Goal: Information Seeking & Learning: Learn about a topic

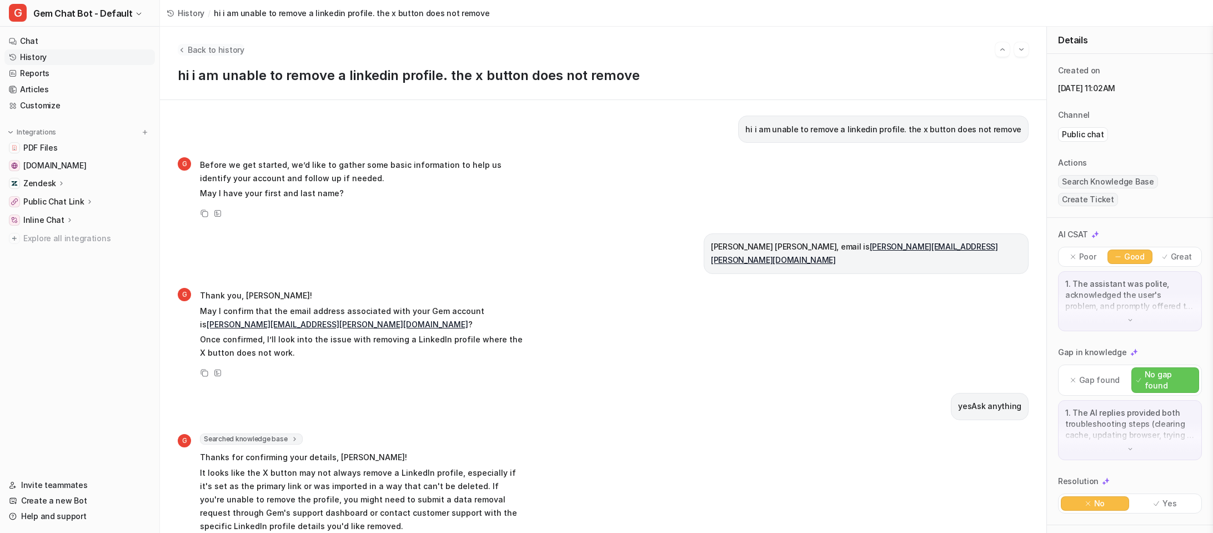
click at [206, 51] on span "Back to history" at bounding box center [216, 50] width 57 height 12
drag, startPoint x: 215, startPoint y: 57, endPoint x: 217, endPoint y: 45, distance: 12.4
click at [214, 56] on div "Back to history hi i am unable to remove a linkedin profile. the x button does …" at bounding box center [603, 63] width 886 height 73
click at [217, 45] on span "Back to history" at bounding box center [216, 50] width 57 height 12
click at [212, 52] on span "Back to history" at bounding box center [216, 50] width 57 height 12
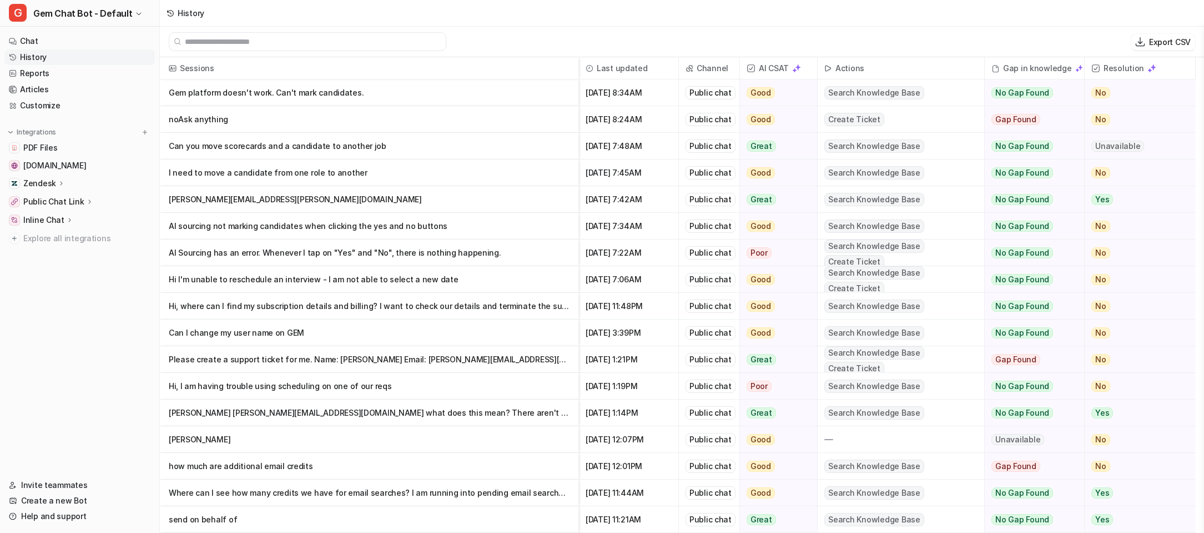
click at [422, 127] on p "noAsk anything" at bounding box center [369, 119] width 401 height 27
click at [544, 118] on p "noAsk anything" at bounding box center [369, 119] width 401 height 27
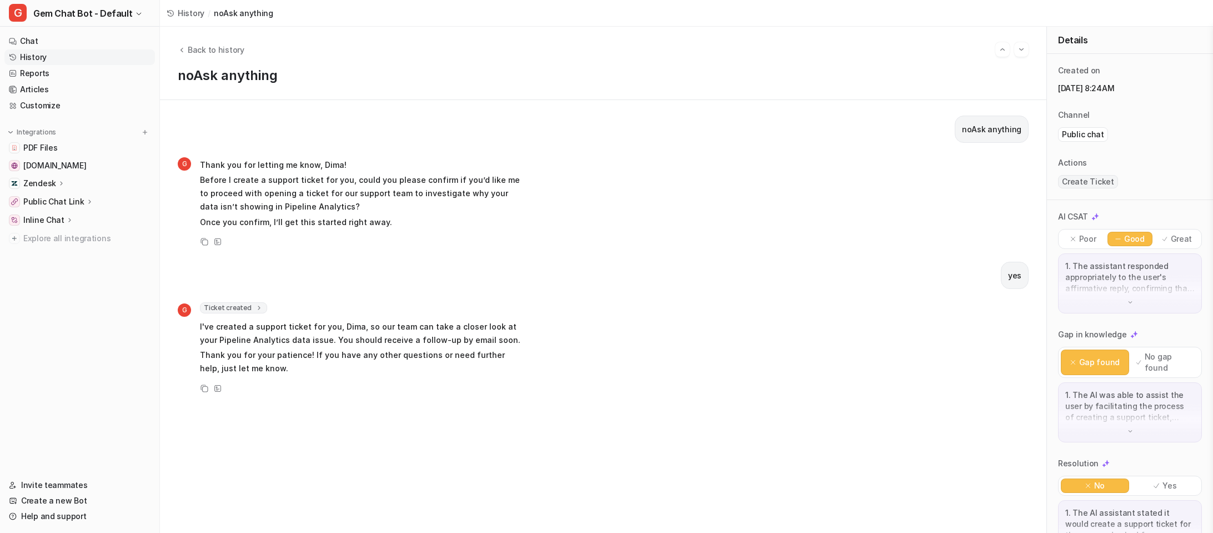
click at [475, 176] on p "Before I create a support ticket for you, could you please confirm if you’d lik…" at bounding box center [362, 193] width 325 height 40
click at [212, 46] on span "Back to history" at bounding box center [216, 50] width 57 height 12
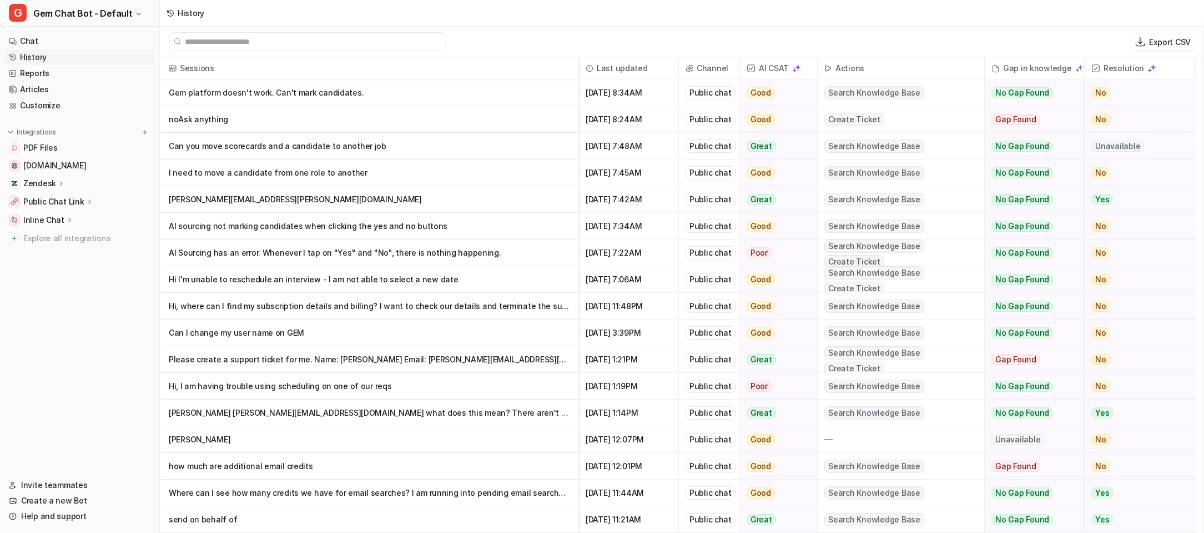
click at [375, 150] on p "Can you move scorecards and a candidate to another job" at bounding box center [369, 146] width 401 height 27
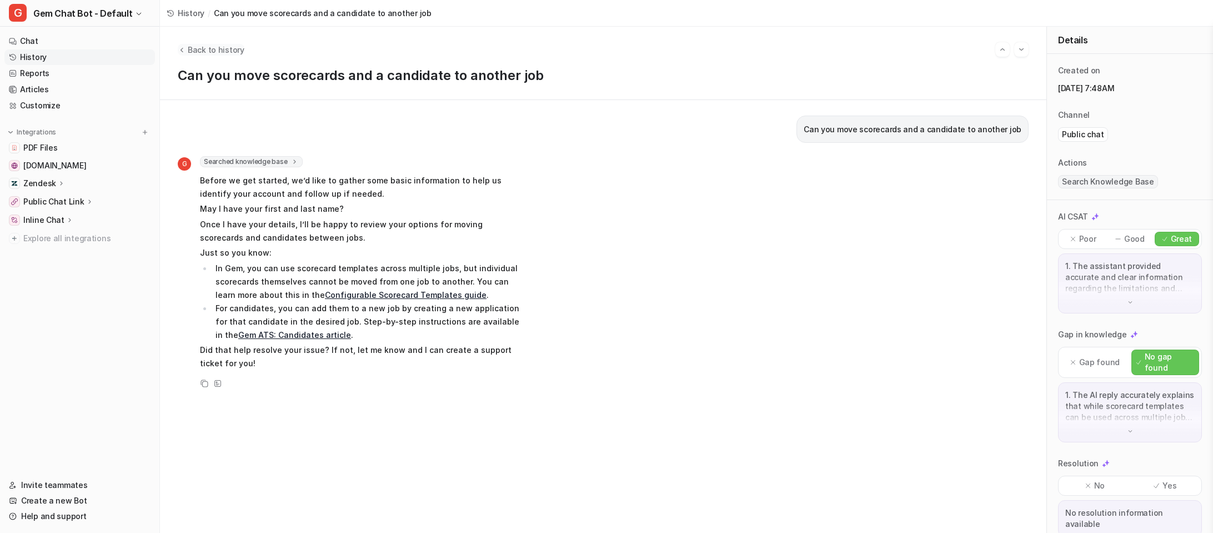
click at [192, 49] on span "Back to history" at bounding box center [216, 50] width 57 height 12
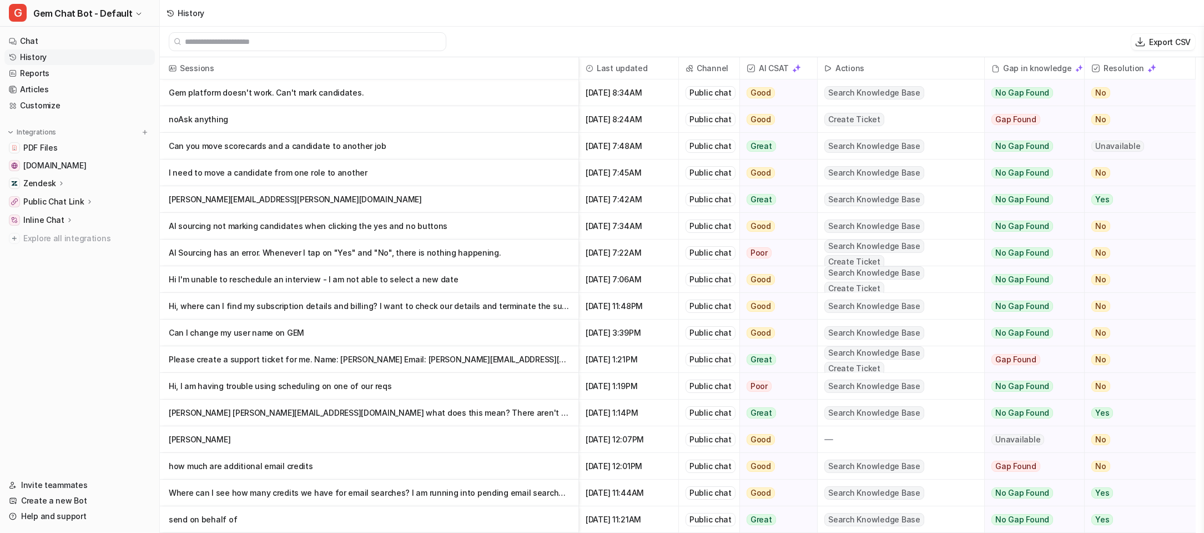
click at [303, 97] on p "Gem platform doesn't work. Can't mark candidates." at bounding box center [369, 92] width 401 height 27
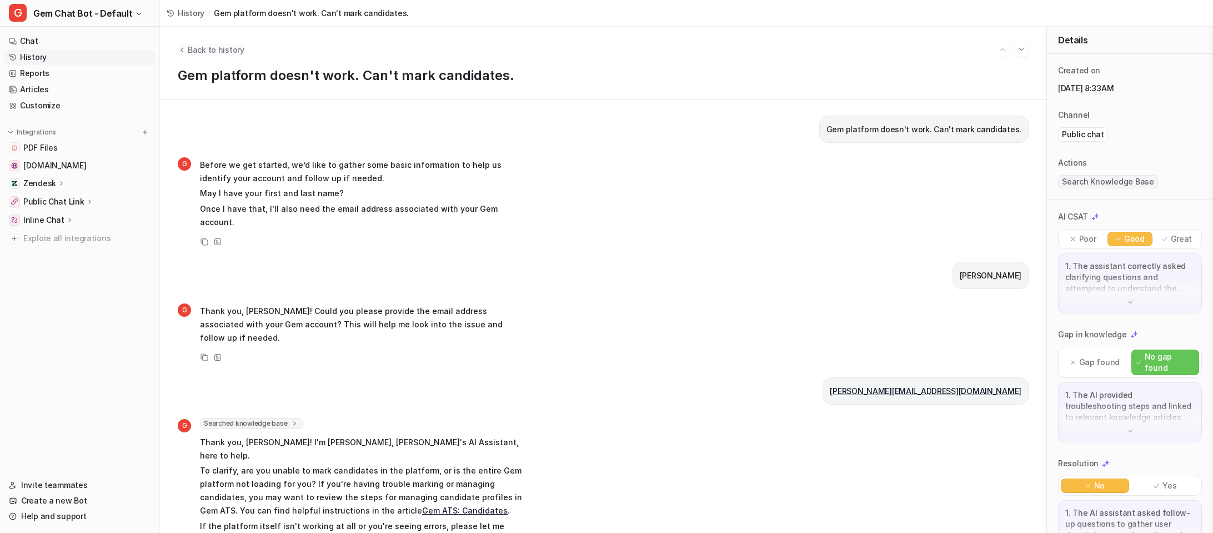
click at [180, 46] on icon "Back to history" at bounding box center [182, 50] width 8 height 8
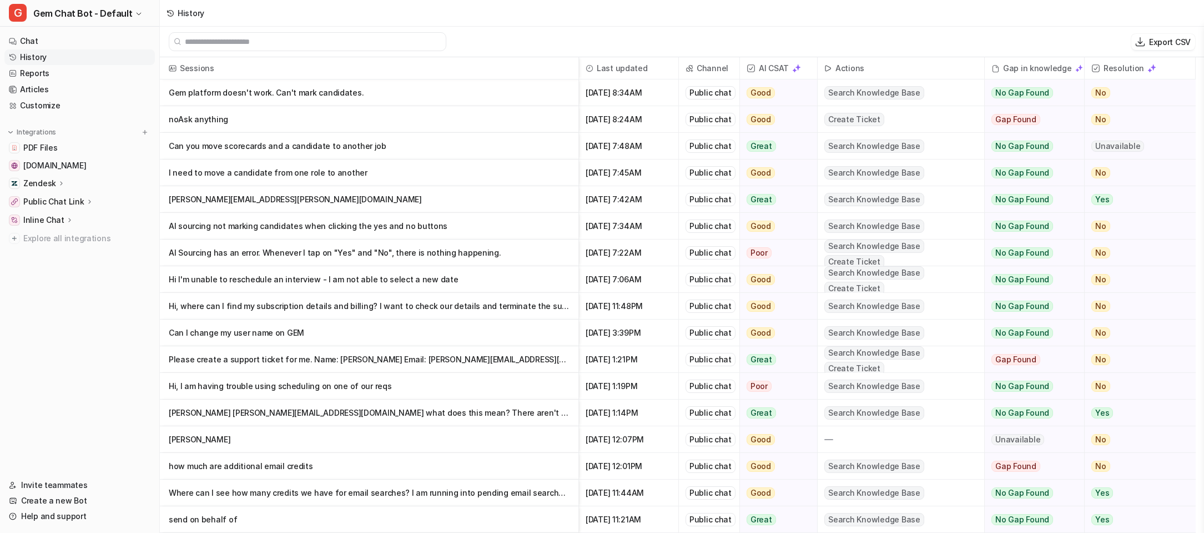
click at [272, 118] on p "noAsk anything" at bounding box center [369, 119] width 401 height 27
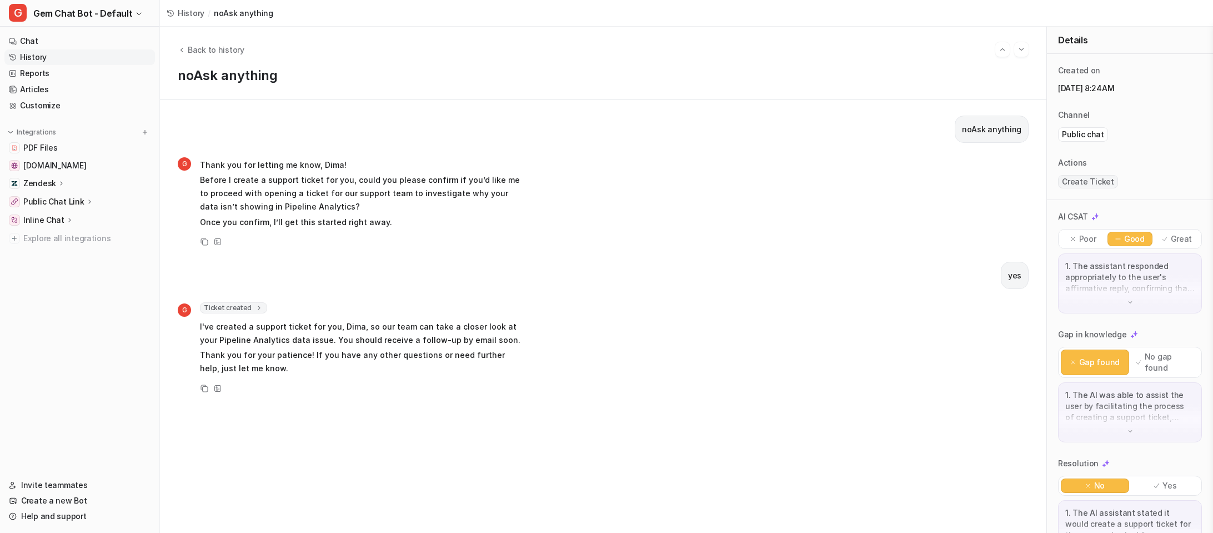
click at [387, 154] on div "noAsk anything G Thank you for letting me know, Dima! Before I create a support…" at bounding box center [603, 315] width 851 height 401
click at [260, 77] on h1 "noAsk anything" at bounding box center [603, 76] width 851 height 16
click at [259, 76] on h1 "noAsk anything" at bounding box center [603, 76] width 851 height 16
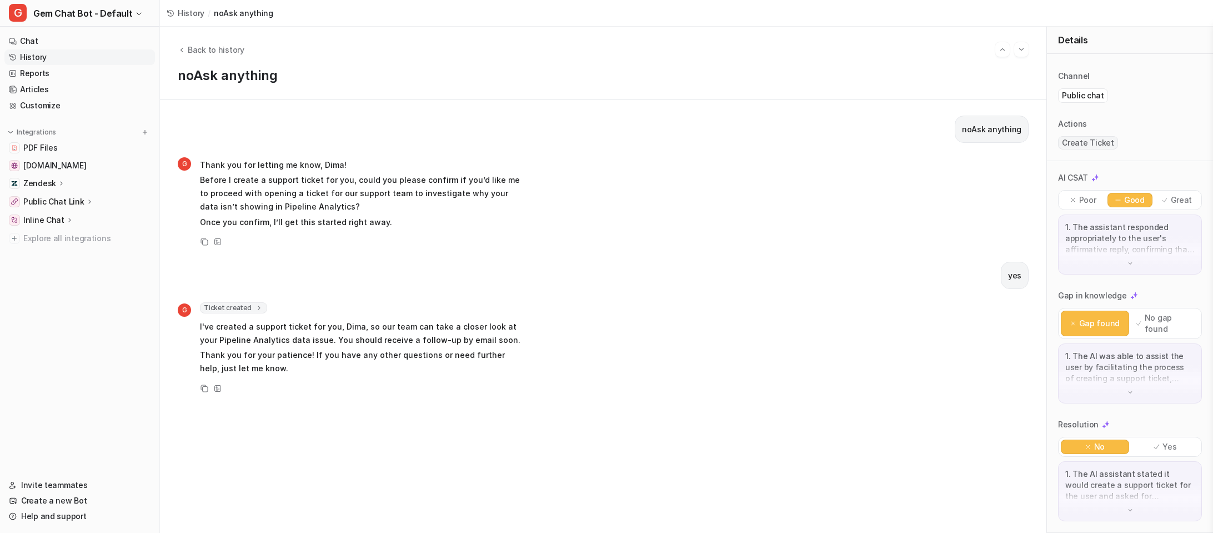
click at [1141, 366] on p "1. The AI was able to assist the user by facilitating the process of creating a…" at bounding box center [1129, 366] width 129 height 33
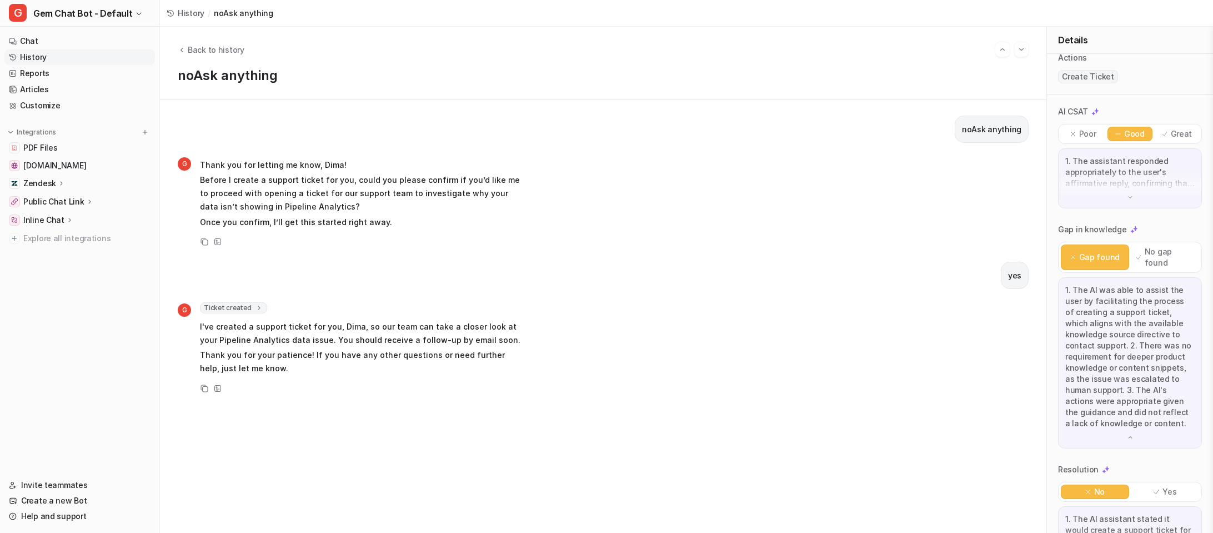
scroll to position [150, 0]
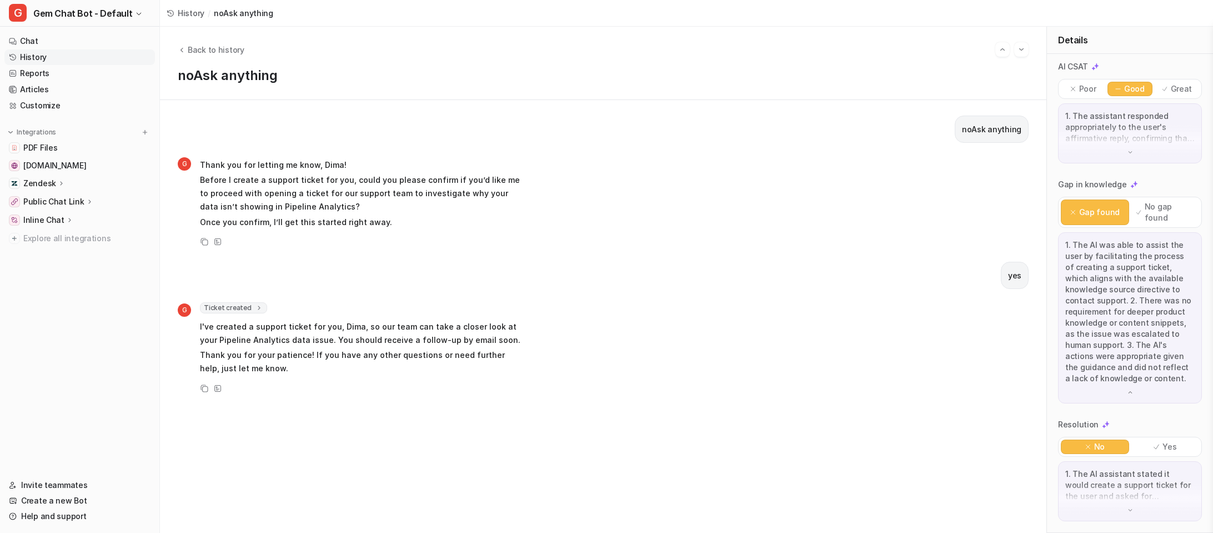
click at [1129, 479] on p "1. The AI assistant stated it would create a support ticket for the user and as…" at bounding box center [1129, 484] width 129 height 33
